Goal: Information Seeking & Learning: Learn about a topic

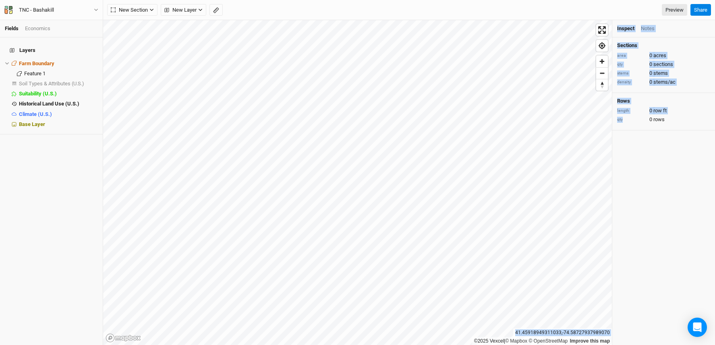
drag, startPoint x: 518, startPoint y: 331, endPoint x: 613, endPoint y: 333, distance: 94.8
click at [613, 333] on div "©2025 Vexcel | © Mapbox © OpenStreetMap Improve this map [GEOGRAPHIC_DATA] Insp…" at bounding box center [409, 182] width 612 height 325
click at [603, 333] on div "41.45918949311033 , -74.58727937989070" at bounding box center [563, 333] width 99 height 8
drag, startPoint x: 609, startPoint y: 333, endPoint x: 518, endPoint y: 332, distance: 90.7
click at [518, 332] on div "41.45918949311033 , -74.58727937989070" at bounding box center [563, 333] width 99 height 8
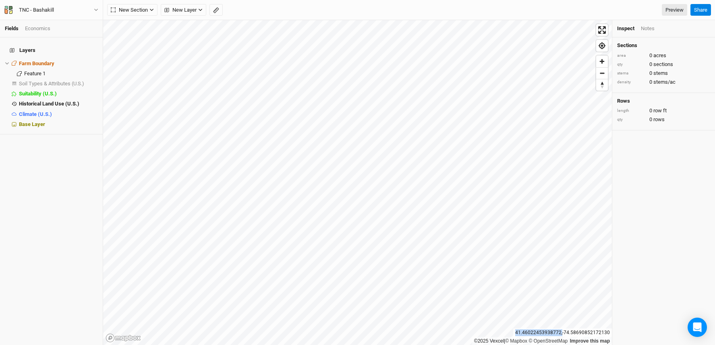
copy div "41.45918949311033 ,"
click at [577, 331] on div "41.45940033721010 , -74.58519490121454" at bounding box center [563, 333] width 99 height 8
click at [531, 328] on div "©2025 Vexcel | © Mapbox © OpenStreetMap Improve this map [GEOGRAPHIC_DATA]" at bounding box center [357, 182] width 509 height 325
click at [520, 331] on div "41.45935241815724 , -74.58680621601940" at bounding box center [563, 333] width 99 height 8
drag, startPoint x: 518, startPoint y: 332, endPoint x: 612, endPoint y: 333, distance: 94.3
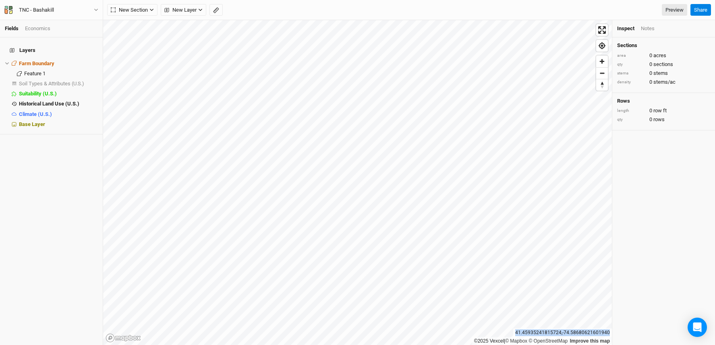
click at [612, 333] on div "41.45935241815724 , -74.58680621601940" at bounding box center [563, 333] width 99 height 8
click at [538, 335] on div "41.45935241815724 , -74.58422299704624" at bounding box center [563, 333] width 99 height 8
drag, startPoint x: 518, startPoint y: 333, endPoint x: 609, endPoint y: 334, distance: 90.7
click at [609, 334] on div "41.45935241815724 , -74.58422299704624" at bounding box center [563, 333] width 99 height 8
copy div "41.45935241815724 , -74.58422299704624"
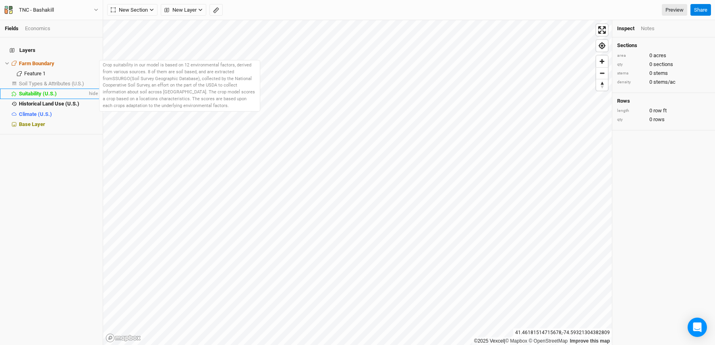
click at [35, 91] on span "Suitability (U.S.)" at bounding box center [38, 94] width 38 height 6
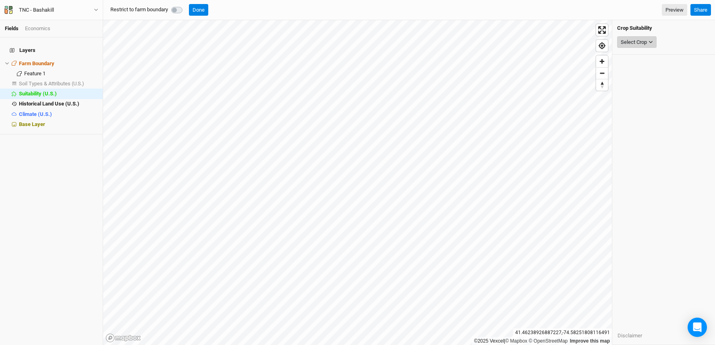
click at [635, 42] on div "Select Crop" at bounding box center [634, 42] width 26 height 8
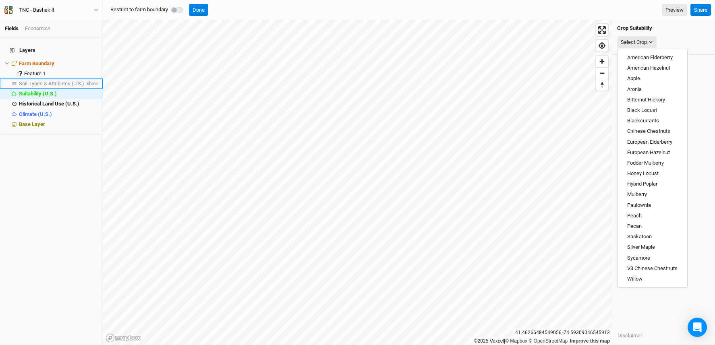
click at [41, 81] on span "Soil Types & Attributes (U.S.)" at bounding box center [51, 84] width 65 height 6
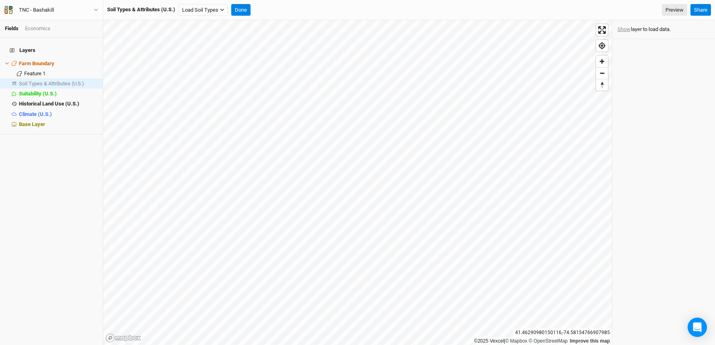
click at [624, 29] on button "Show" at bounding box center [624, 29] width 14 height 9
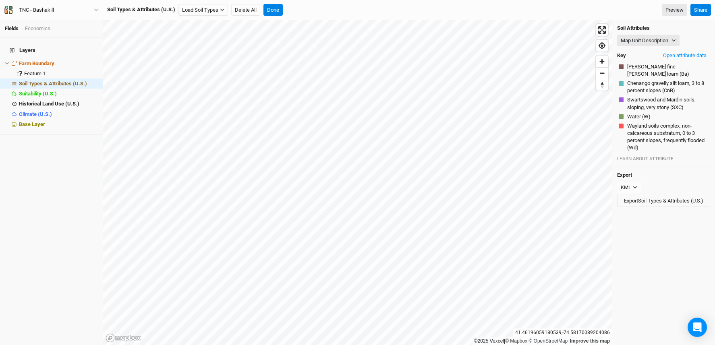
click at [653, 35] on div "Map Unit Description Map Unit Description Minor Components Physical Soil Compos…" at bounding box center [663, 41] width 93 height 12
click at [651, 44] on button "Map Unit Description" at bounding box center [648, 41] width 62 height 12
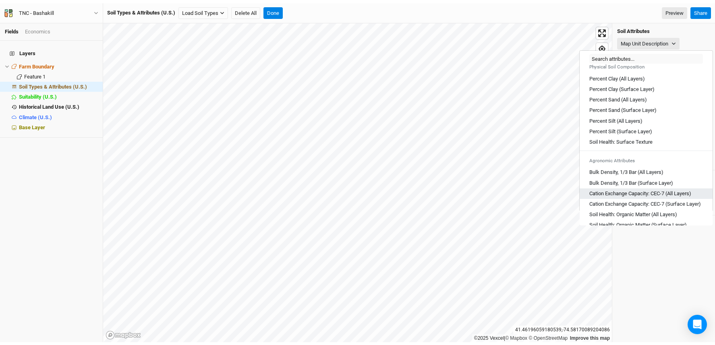
scroll to position [48, 0]
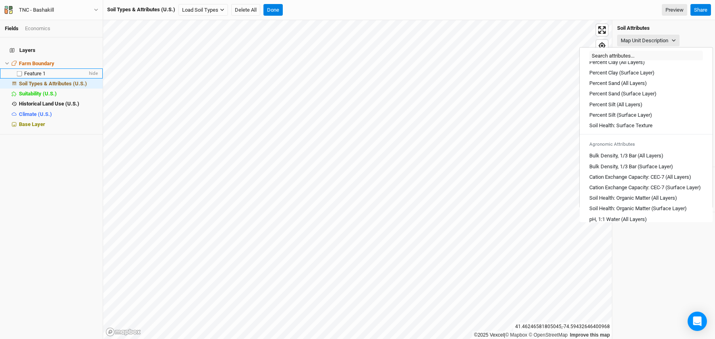
click at [55, 72] on li "Feature 1 hide" at bounding box center [51, 74] width 103 height 10
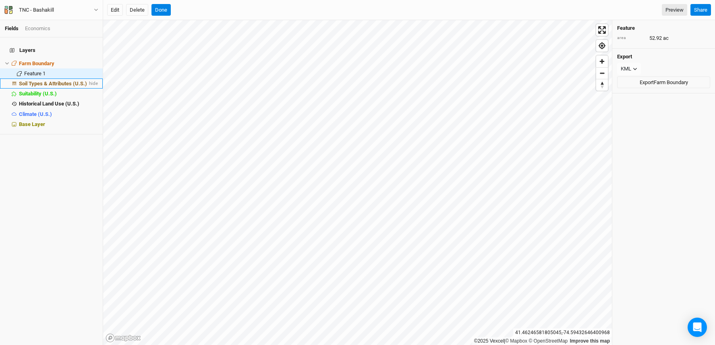
click at [54, 81] on span "Soil Types & Attributes (U.S.)" at bounding box center [53, 84] width 68 height 6
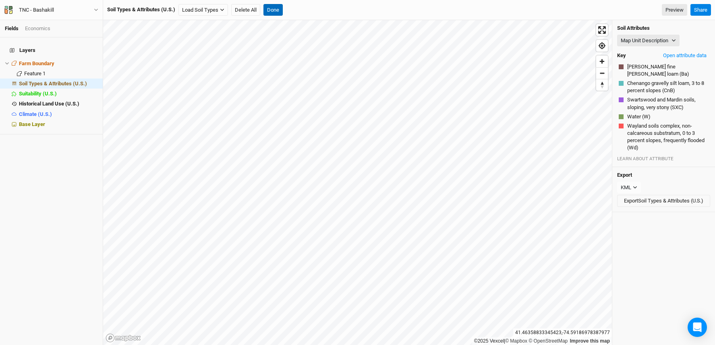
click at [279, 13] on button "Done" at bounding box center [273, 10] width 19 height 12
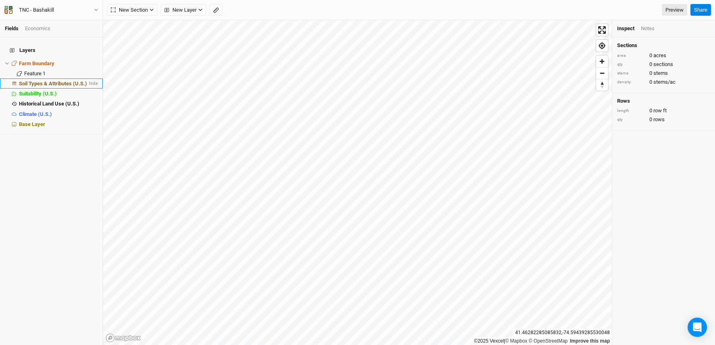
click at [62, 81] on span "Soil Types & Attributes (U.S.)" at bounding box center [53, 84] width 68 height 6
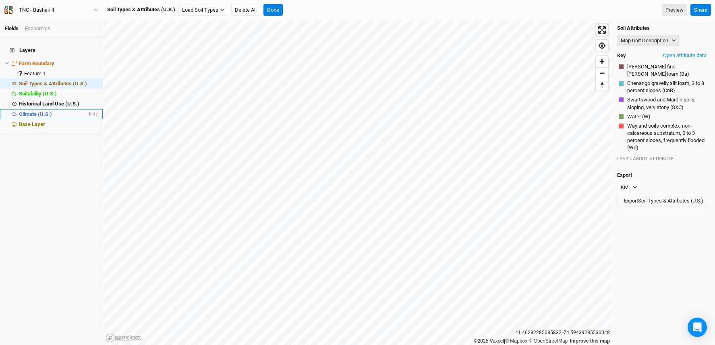
click at [49, 111] on span "Climate (U.S.)" at bounding box center [35, 114] width 33 height 6
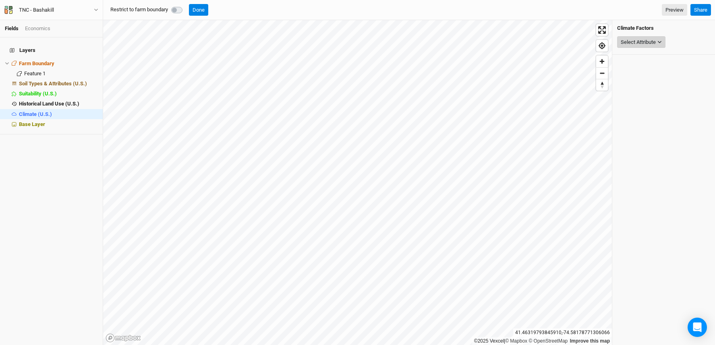
click at [640, 46] on button "Select Attribute" at bounding box center [641, 42] width 48 height 12
click at [641, 66] on span "USDA Hardiness Zones (2023)" at bounding box center [648, 68] width 70 height 6
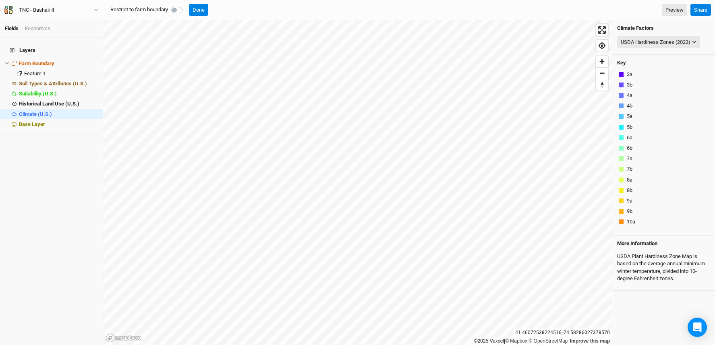
click at [622, 148] on div at bounding box center [621, 148] width 5 height 5
click at [87, 109] on span "hide" at bounding box center [92, 114] width 10 height 10
click at [88, 79] on span "hide" at bounding box center [92, 84] width 10 height 10
drag, startPoint x: 519, startPoint y: 332, endPoint x: 609, endPoint y: 331, distance: 89.9
click at [609, 331] on div "41.45742283719460 , -74.58431683202794" at bounding box center [563, 333] width 99 height 8
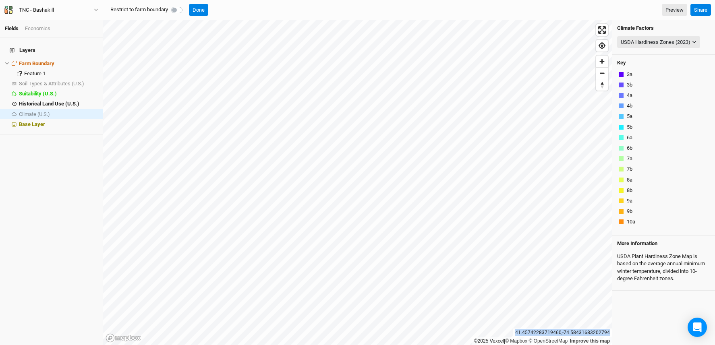
copy div "41.45742283719460 , -74.58431683202794"
click at [200, 8] on button "Done" at bounding box center [198, 10] width 19 height 12
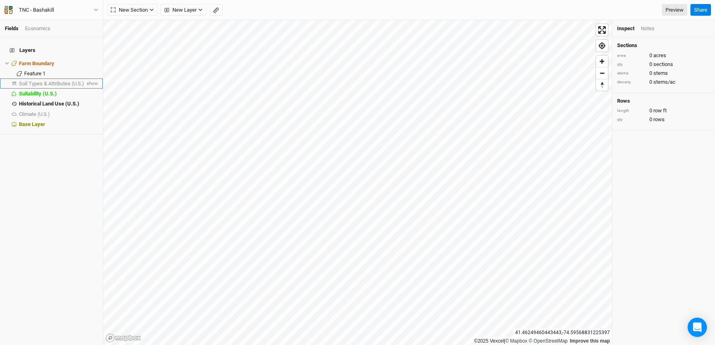
click at [92, 79] on li "Soil Types & Attributes (U.S.) show" at bounding box center [51, 84] width 103 height 10
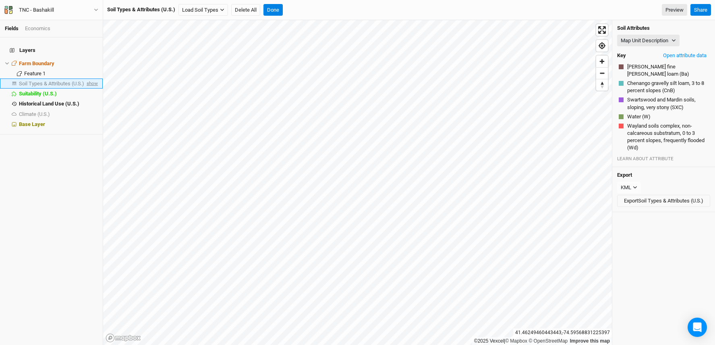
click at [88, 79] on span "show" at bounding box center [91, 84] width 13 height 10
click at [55, 81] on span "Soil Types & Attributes (U.S.)" at bounding box center [53, 84] width 68 height 6
click at [213, 11] on button "Load Soil Types" at bounding box center [204, 10] width 50 height 12
click at [302, 12] on div "Soil Types & Attributes (U.S.) Load Soil Types Load for Farm Boundary Load for …" at bounding box center [397, 10] width 580 height 12
click at [680, 55] on button "Open attribute data" at bounding box center [685, 56] width 51 height 12
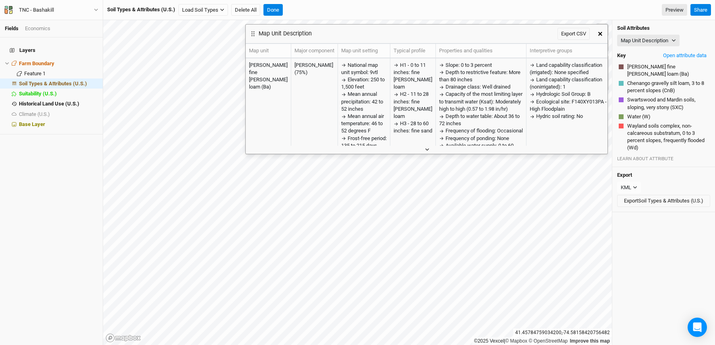
click at [426, 150] on icon "button" at bounding box center [427, 150] width 4 height 4
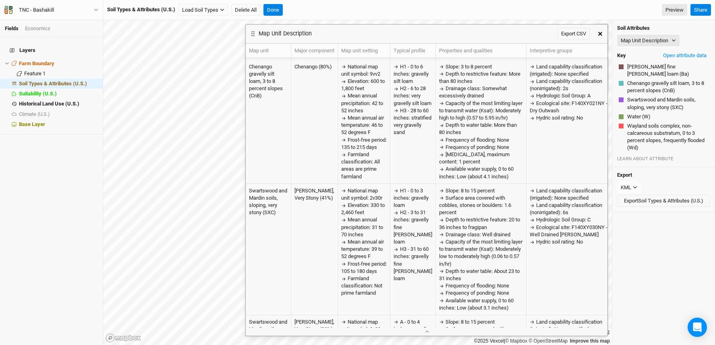
scroll to position [112, 0]
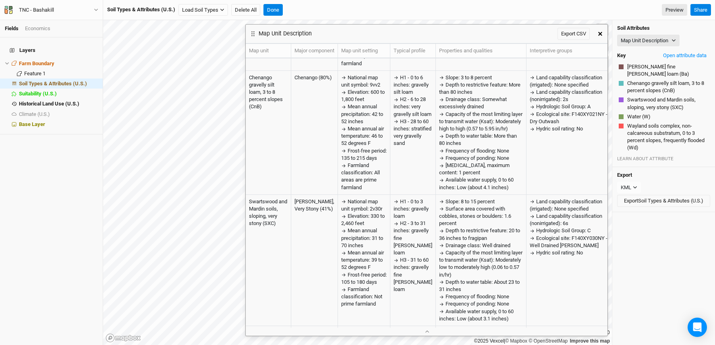
click at [599, 35] on icon "button" at bounding box center [601, 34] width 4 height 4
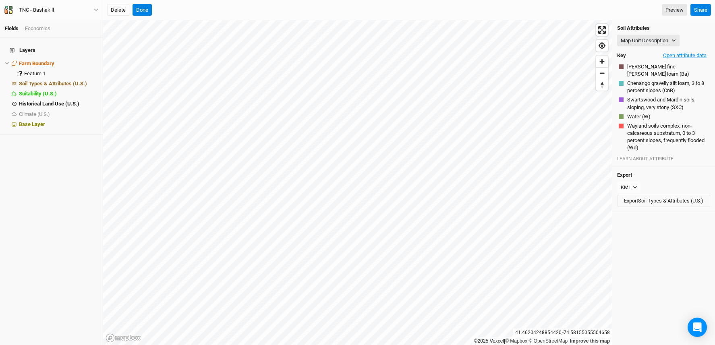
click at [687, 56] on button "Open attribute data" at bounding box center [685, 56] width 51 height 12
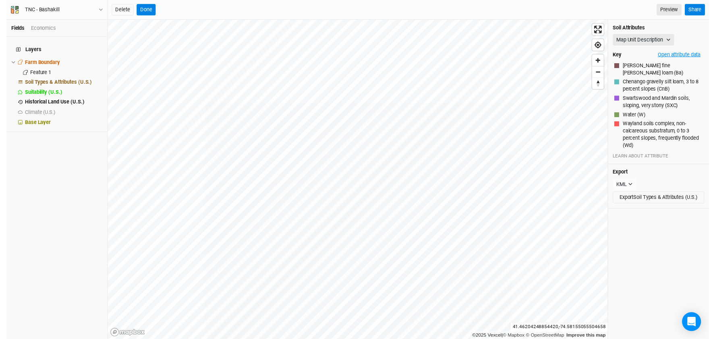
scroll to position [0, 0]
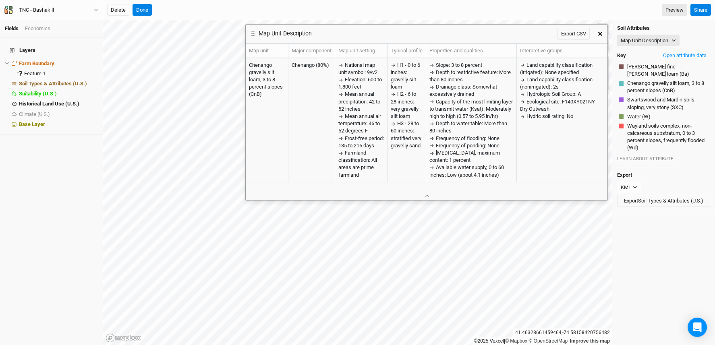
click at [601, 37] on button "button" at bounding box center [600, 34] width 15 height 15
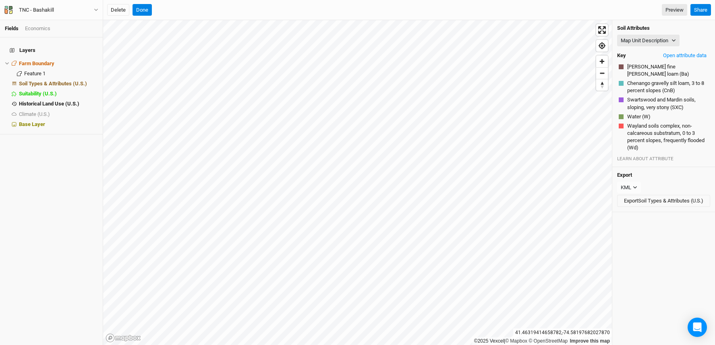
click at [681, 40] on div "Map Unit Description Map Unit Description Minor Components Physical Soil Compos…" at bounding box center [663, 41] width 93 height 12
click at [670, 41] on button "Map Unit Description" at bounding box center [648, 41] width 62 height 12
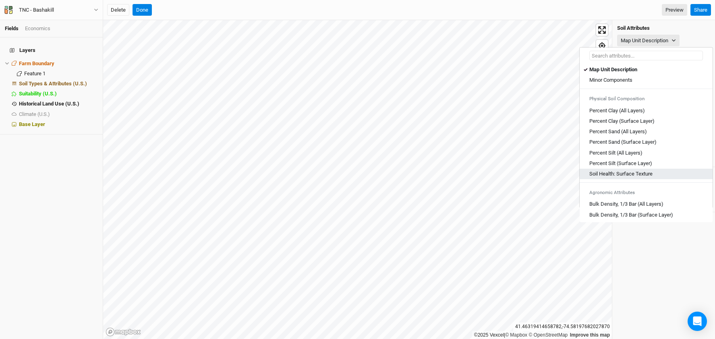
click at [639, 174] on Texture "Soil Health: Surface Texture" at bounding box center [621, 173] width 63 height 7
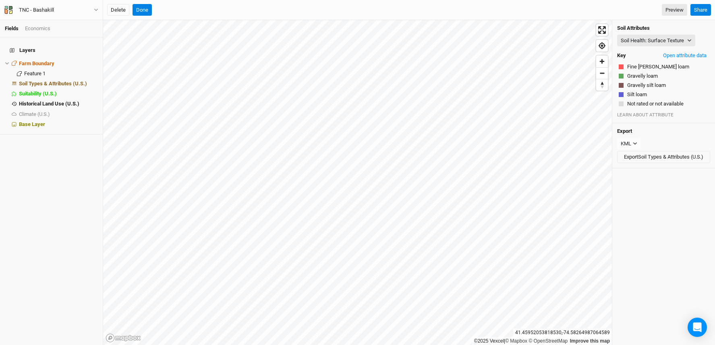
click at [651, 204] on div "©2025 Vexcel | © Mapbox © OpenStreetMap Improve this map [GEOGRAPHIC_DATA] Soil…" at bounding box center [409, 182] width 612 height 325
click at [649, 38] on button "Soil Health: Surface Texture" at bounding box center [656, 41] width 78 height 12
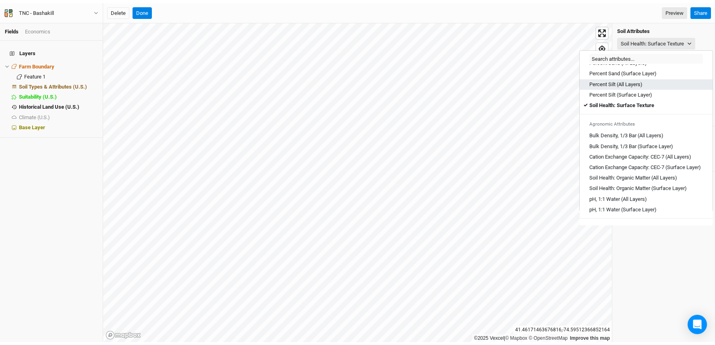
scroll to position [97, 0]
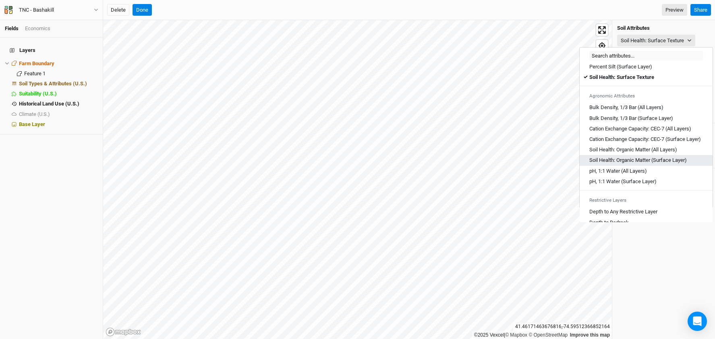
click at [657, 164] on Layer\) "Soil Health: Organic Matter (Surface Layer)" at bounding box center [639, 160] width 98 height 7
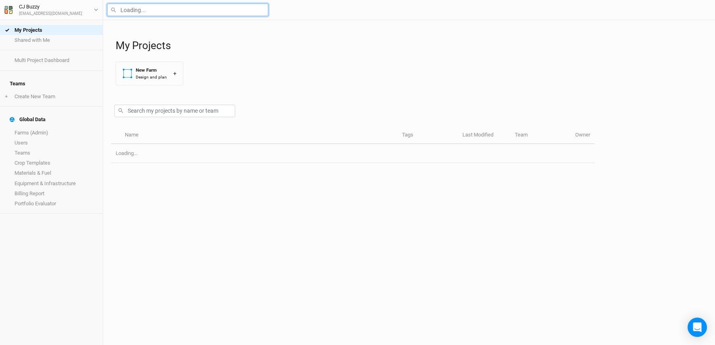
click at [175, 8] on input "text" at bounding box center [187, 10] width 161 height 12
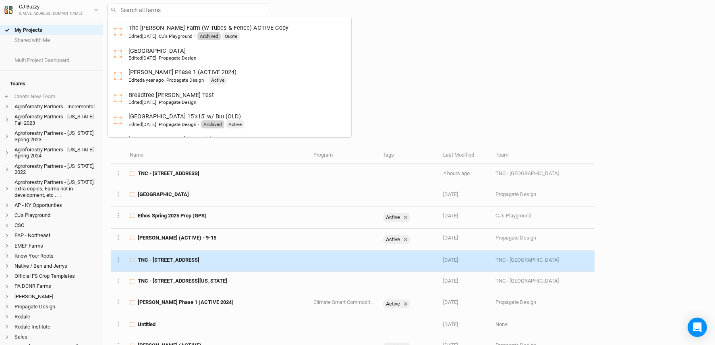
click at [200, 262] on span "TNC - [STREET_ADDRESS]" at bounding box center [169, 260] width 62 height 7
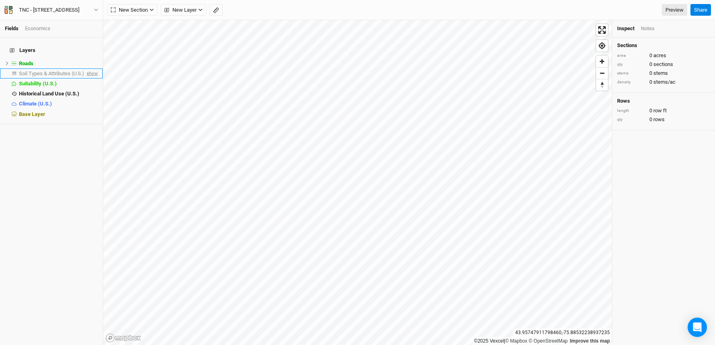
click at [85, 69] on span "show" at bounding box center [91, 74] width 13 height 10
click at [57, 71] on span "Soil Types & Attributes (U.S.)" at bounding box center [53, 74] width 68 height 6
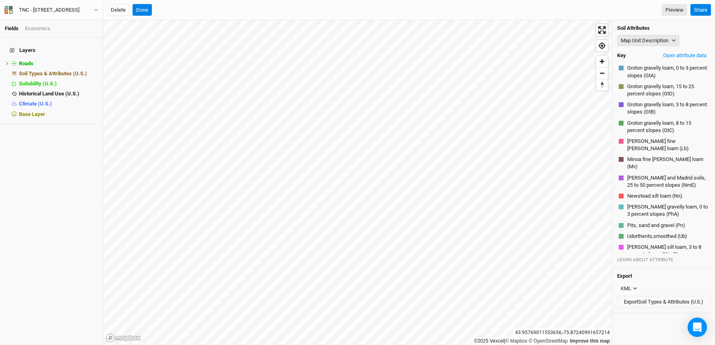
scroll to position [16, 0]
